Goal: Task Accomplishment & Management: Manage account settings

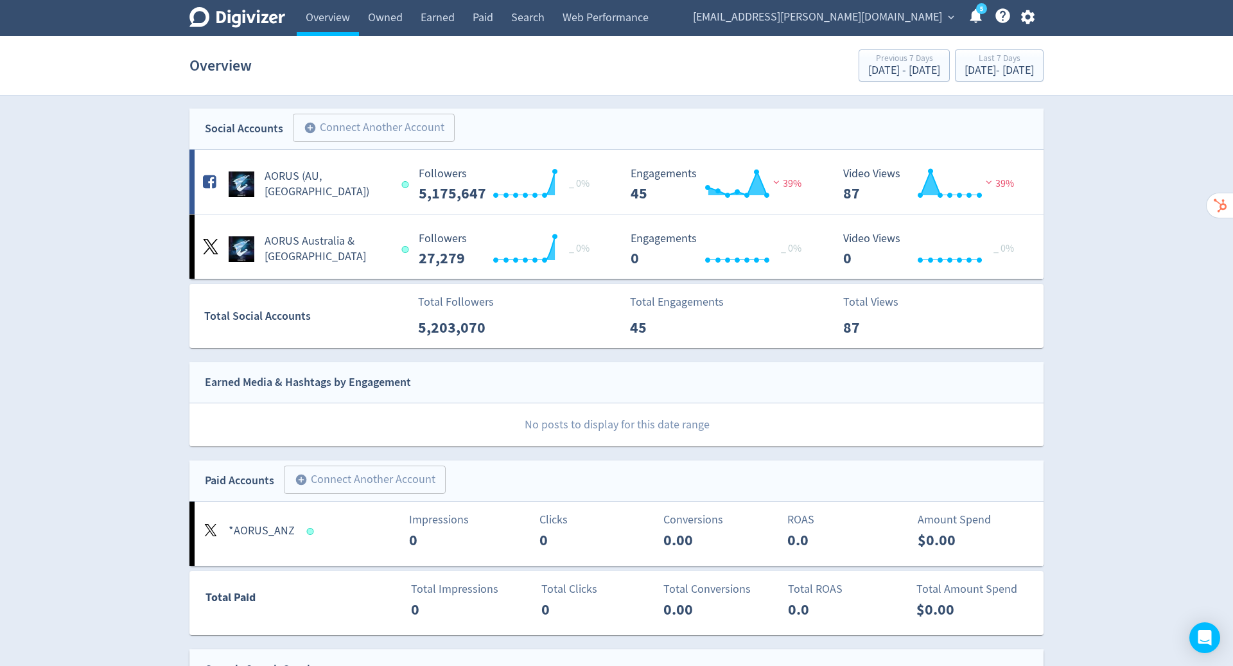
click at [947, 13] on span "expand_more" at bounding box center [951, 18] width 12 height 12
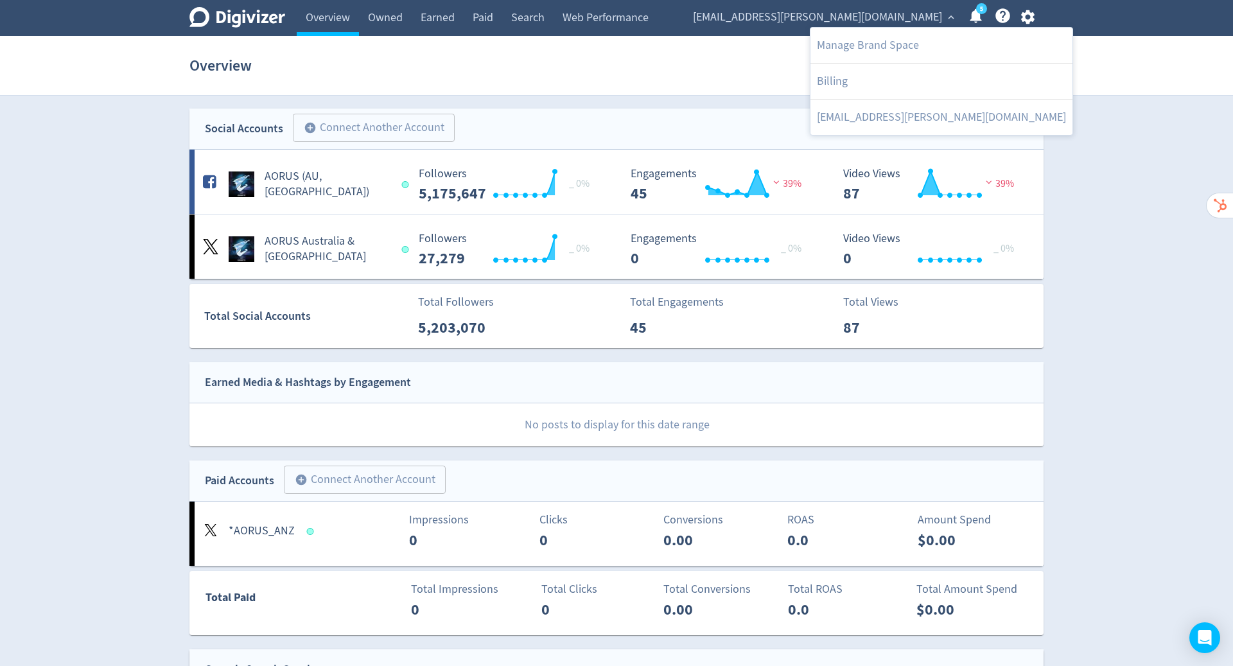
click at [1029, 13] on div at bounding box center [616, 333] width 1233 height 666
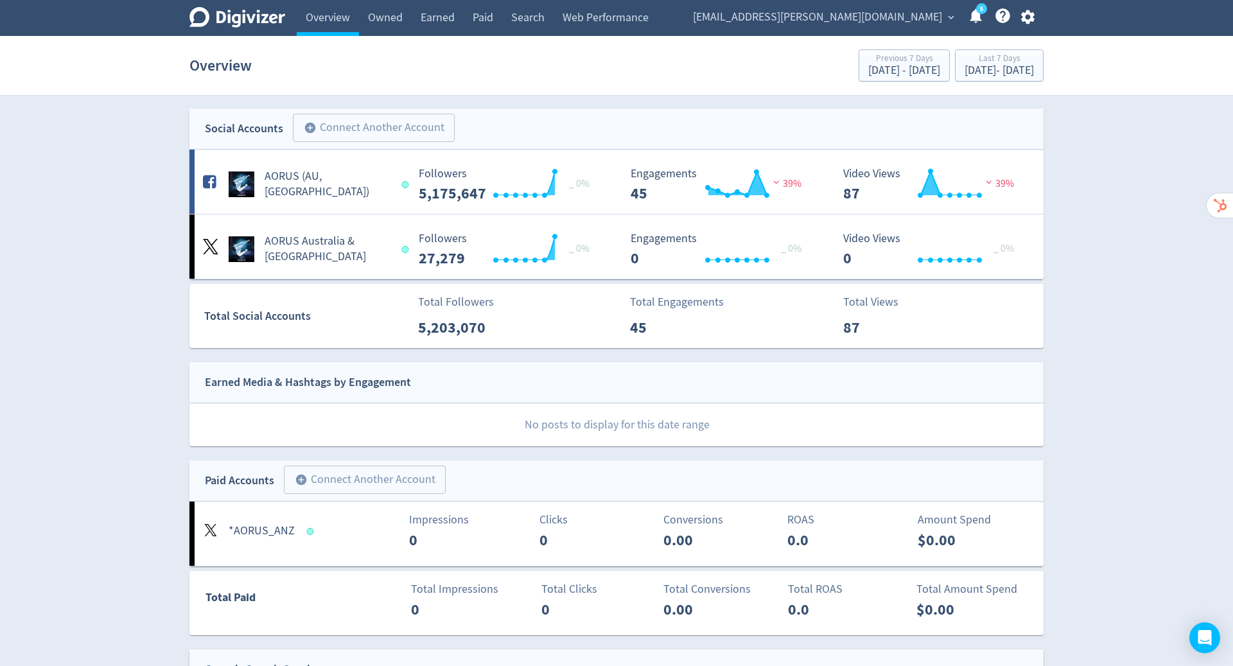
click at [912, 15] on span "[EMAIL_ADDRESS][PERSON_NAME][DOMAIN_NAME]" at bounding box center [817, 17] width 249 height 21
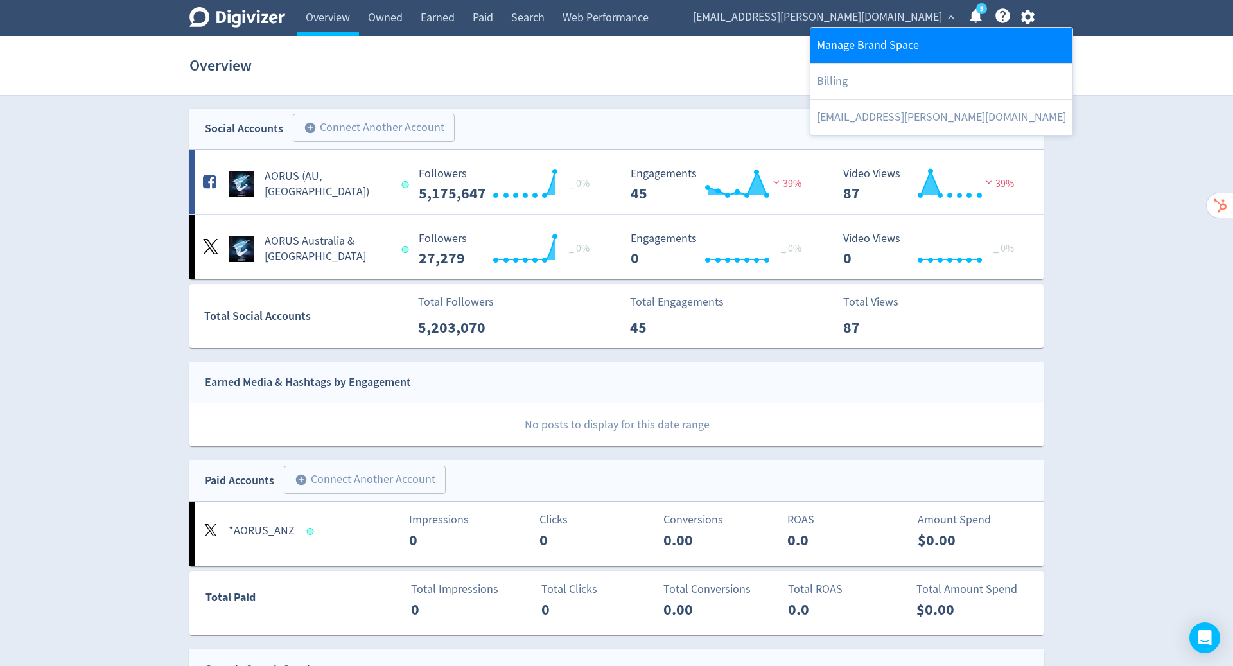
click at [893, 39] on link "Manage Brand Space" at bounding box center [941, 45] width 262 height 35
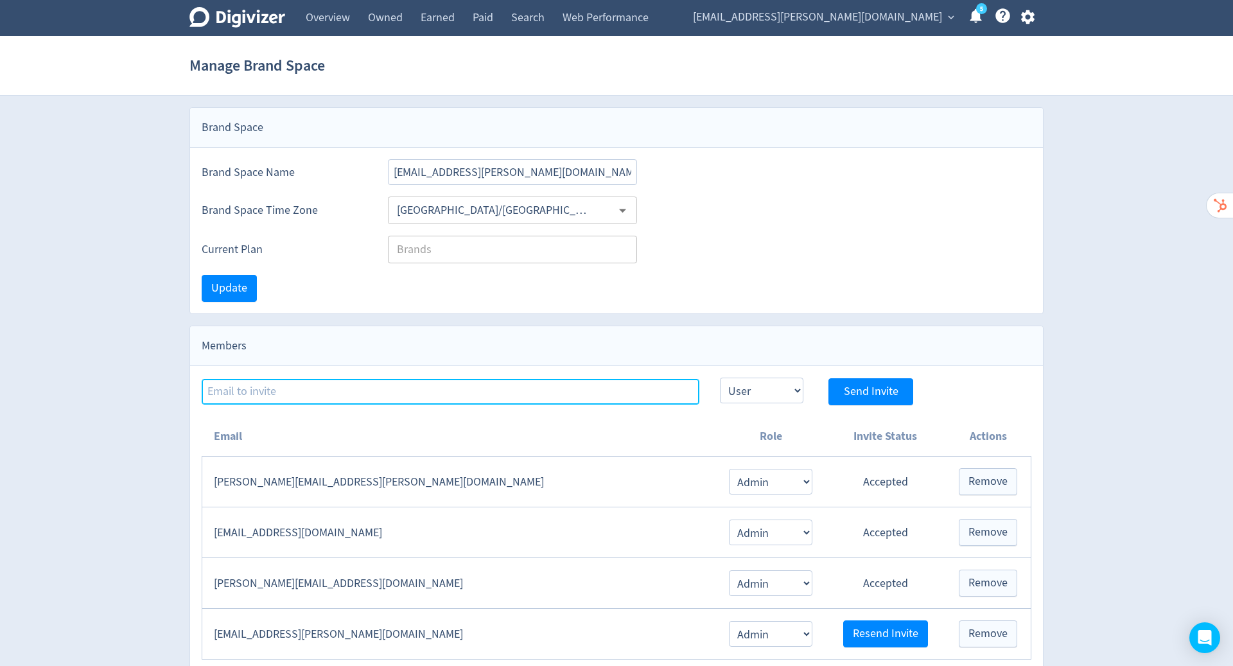
click at [411, 395] on input at bounding box center [451, 392] width 498 height 26
type input "[PERSON_NAME][EMAIL_ADDRESS][PERSON_NAME][DOMAIN_NAME]"
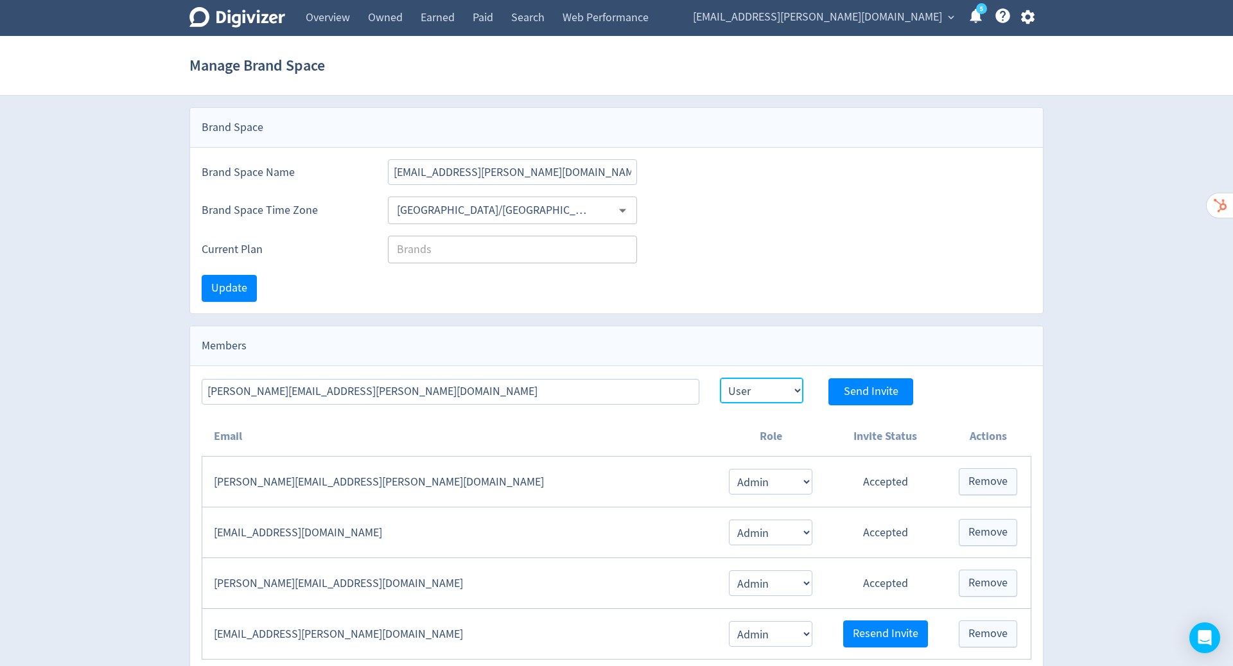
click at [774, 390] on select "Admin User" at bounding box center [761, 390] width 83 height 26
select select "ADMIN"
click at [720, 377] on select "Admin User" at bounding box center [761, 390] width 83 height 26
click at [862, 390] on span "Send Invite" at bounding box center [871, 392] width 55 height 12
select select "USER"
